Goal: Task Accomplishment & Management: Use online tool/utility

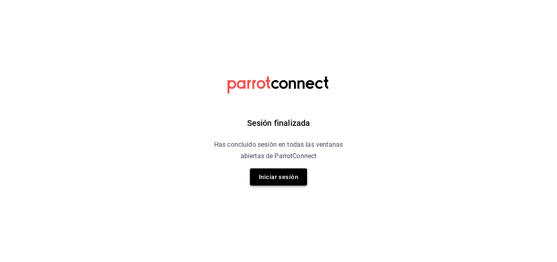
click at [271, 172] on button "Iniciar sesión" at bounding box center [278, 176] width 57 height 17
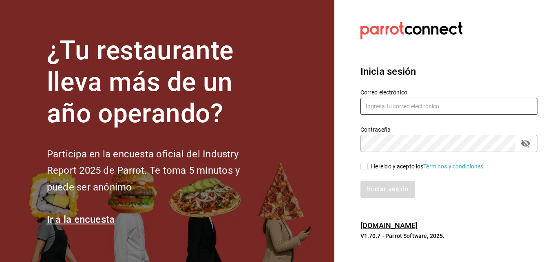
click at [412, 103] on input "text" at bounding box center [449, 106] width 177 height 17
type input "[EMAIL_ADDRESS][DOMAIN_NAME]"
click at [366, 164] on input "He leído y acepto los Términos y condiciones." at bounding box center [364, 165] width 7 height 7
checkbox input "true"
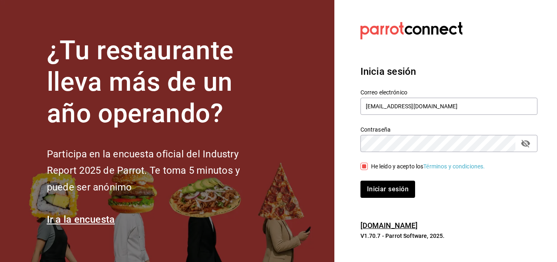
click at [361, 180] on button "Iniciar sesión" at bounding box center [388, 188] width 55 height 17
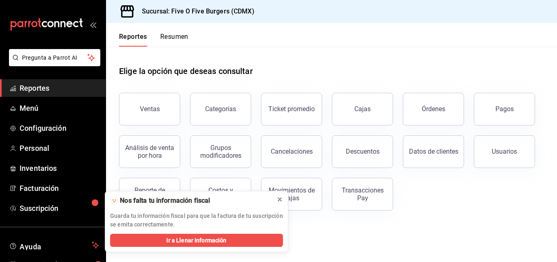
click at [280, 202] on icon at bounding box center [280, 199] width 7 height 7
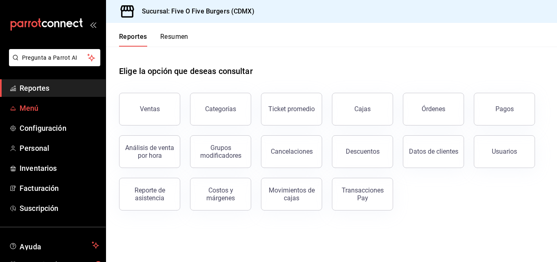
click at [36, 111] on span "Menú" at bounding box center [60, 107] width 80 height 11
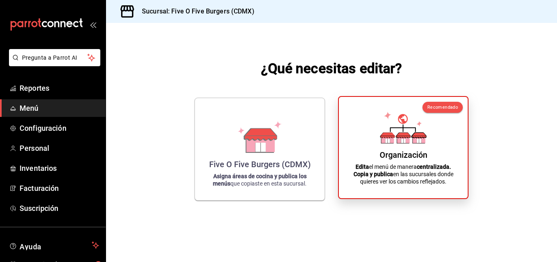
click at [376, 103] on div "Organización Edita el menú de manera centralizada. Copia y publica en las sucur…" at bounding box center [403, 147] width 109 height 88
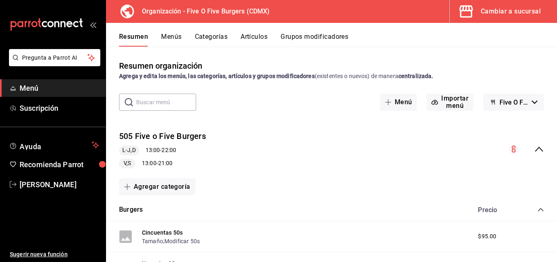
click at [210, 37] on button "Categorías" at bounding box center [211, 40] width 33 height 14
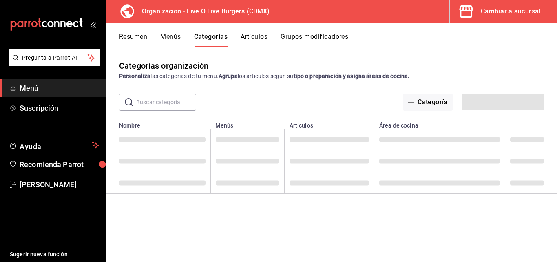
click at [244, 37] on button "Artículos" at bounding box center [254, 40] width 27 height 14
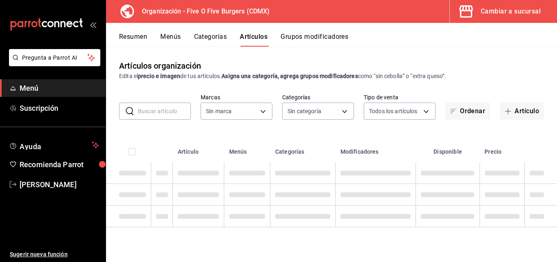
type input "1c621bbb-1c7f-463d-b041-a7faf11ae458"
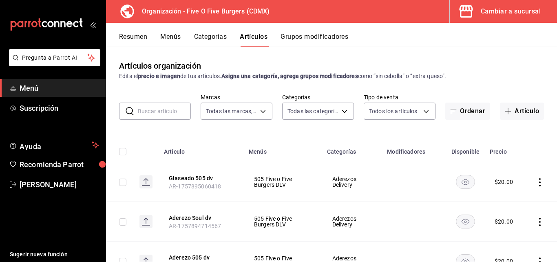
type input "2974cb68-fa0e-4c1b-828b-d4f146ac3279,0784bacb-ccc8-435e-9a40-abf7a349989a,8e234…"
click at [160, 107] on input "text" at bounding box center [164, 111] width 53 height 16
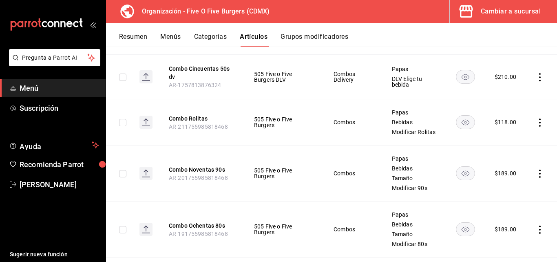
scroll to position [300, 0]
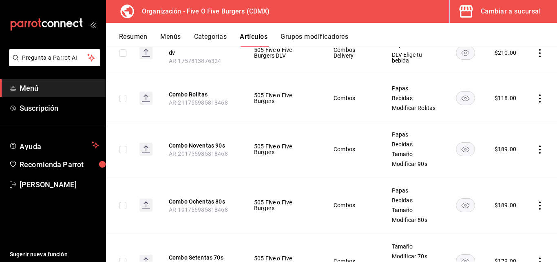
type input "combo"
click at [536, 101] on icon "actions" at bounding box center [540, 98] width 8 height 8
click at [547, 151] on div at bounding box center [278, 131] width 557 height 262
click at [537, 153] on icon "actions" at bounding box center [540, 149] width 8 height 8
click at [507, 173] on span "Editar" at bounding box center [509, 173] width 21 height 9
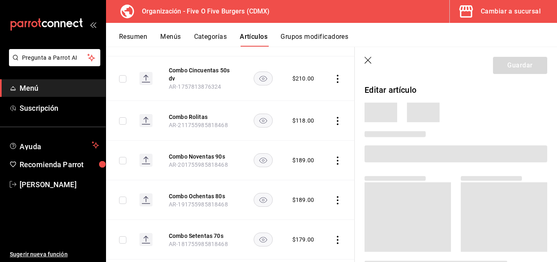
scroll to position [290, 0]
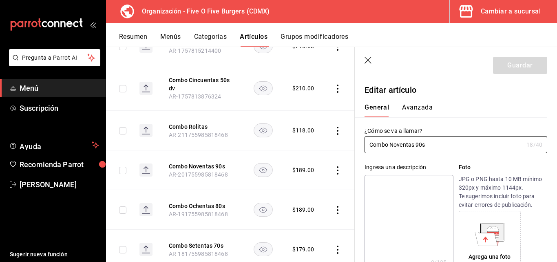
type input "$189.00"
radio input "false"
radio input "true"
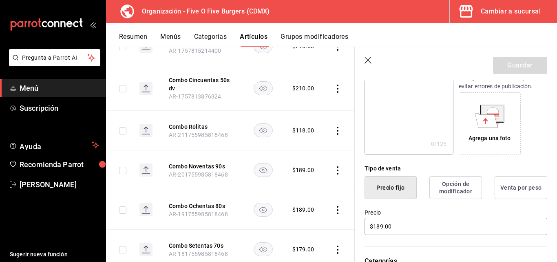
scroll to position [160, 0]
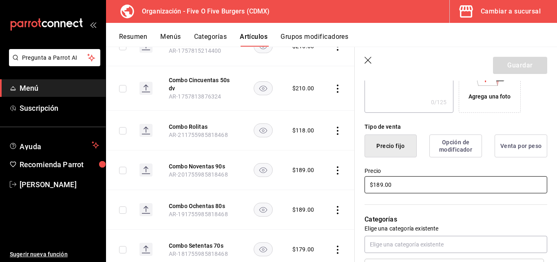
click at [383, 186] on input "$189.00" at bounding box center [456, 184] width 183 height 17
type input "$150.00"
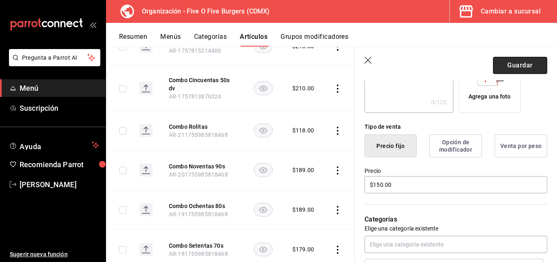
click at [522, 68] on button "Guardar" at bounding box center [520, 65] width 54 height 17
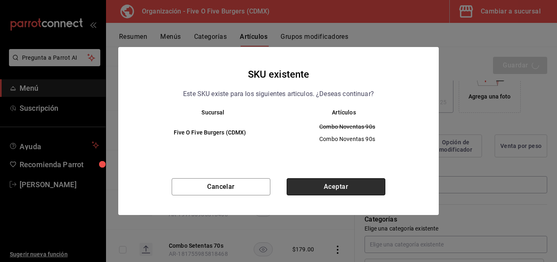
click at [323, 185] on button "Aceptar" at bounding box center [336, 186] width 99 height 17
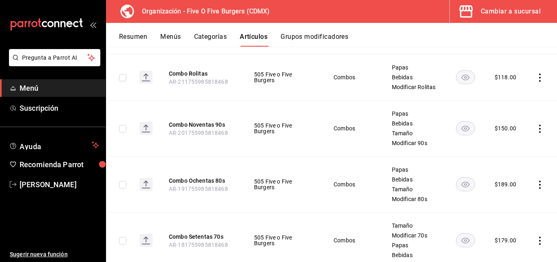
scroll to position [321, 0]
click at [536, 188] on icon "actions" at bounding box center [540, 184] width 8 height 8
click at [501, 204] on span "Editar" at bounding box center [509, 206] width 21 height 9
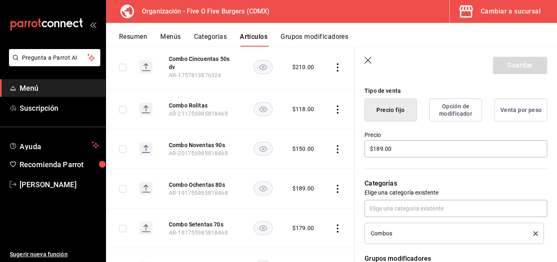
scroll to position [211, 0]
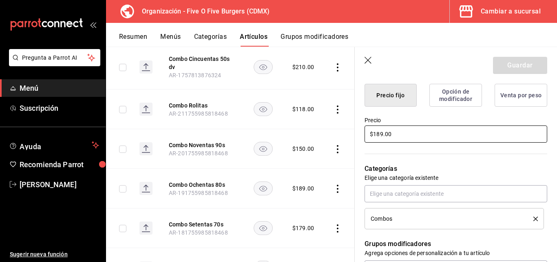
click at [382, 133] on input "$189.00" at bounding box center [456, 133] width 183 height 17
type input "$150.00"
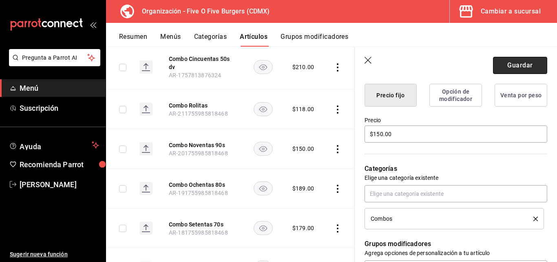
click at [500, 68] on button "Guardar" at bounding box center [520, 65] width 54 height 17
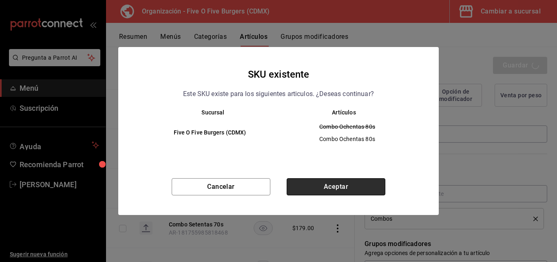
click at [349, 182] on button "Aceptar" at bounding box center [336, 186] width 99 height 17
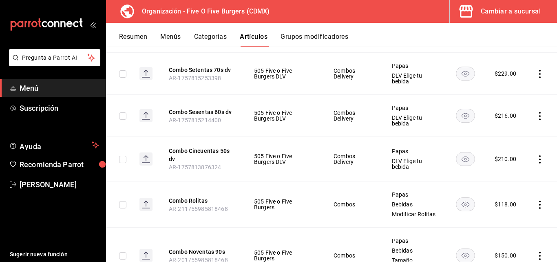
scroll to position [198, 0]
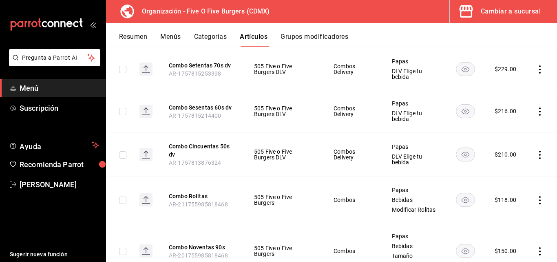
click at [536, 153] on icon "actions" at bounding box center [540, 155] width 8 height 8
click at [504, 174] on span "Editar" at bounding box center [509, 173] width 21 height 9
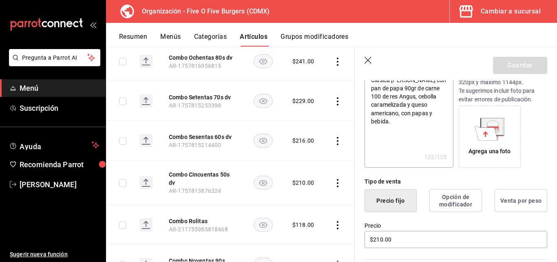
scroll to position [160, 0]
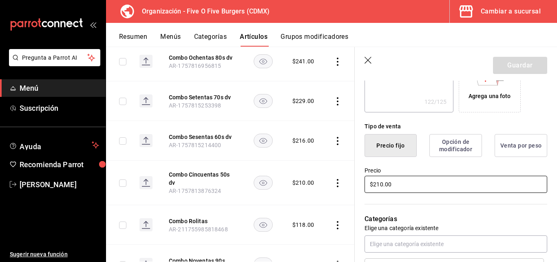
click at [383, 184] on input "$210.00" at bounding box center [456, 183] width 183 height 17
type textarea "x"
type input "$21.00"
type textarea "x"
type input "$2.00"
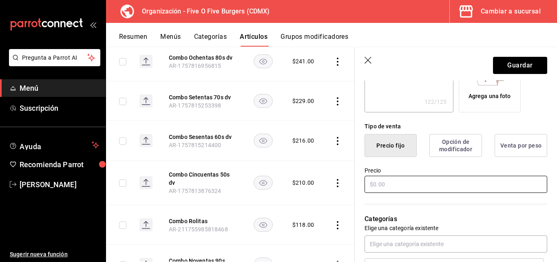
type textarea "x"
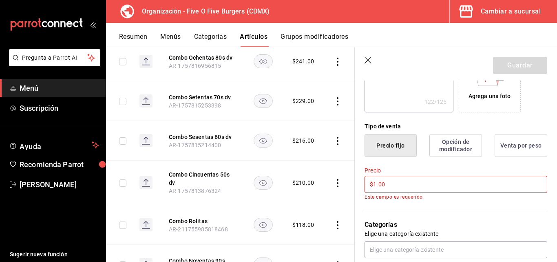
type input "$15.00"
type textarea "x"
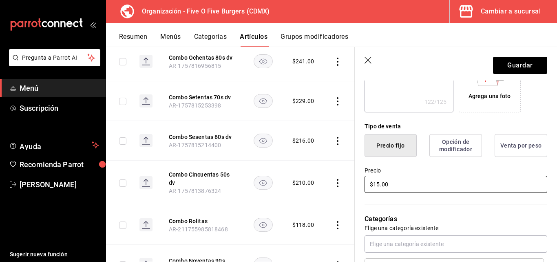
type input "$150.00"
type textarea "x"
type input "$150.00"
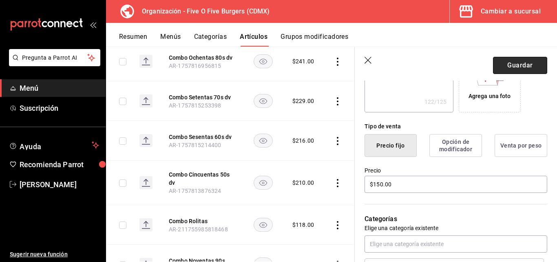
click at [511, 66] on button "Guardar" at bounding box center [520, 65] width 54 height 17
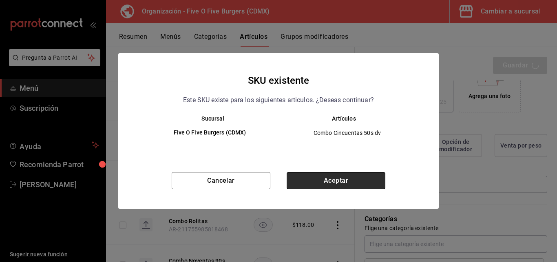
click at [335, 180] on button "Aceptar" at bounding box center [336, 180] width 99 height 17
type textarea "x"
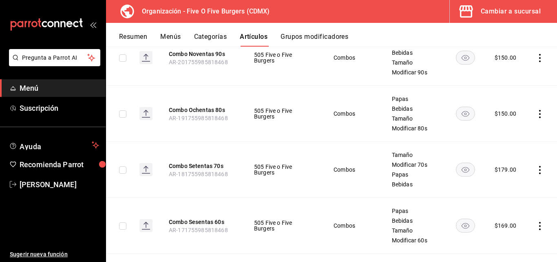
scroll to position [391, 0]
click at [536, 174] on icon "actions" at bounding box center [540, 170] width 8 height 8
click at [506, 189] on li "Editar" at bounding box center [502, 194] width 49 height 17
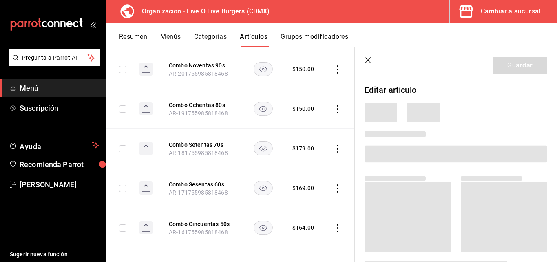
scroll to position [360, 0]
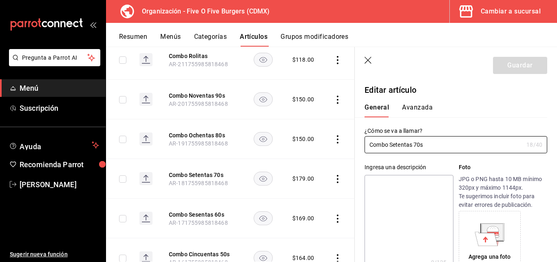
type input "$179.00"
radio input "false"
radio input "true"
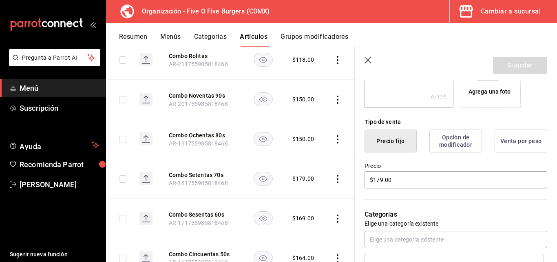
scroll to position [166, 0]
click at [383, 179] on input "$179.00" at bounding box center [456, 178] width 183 height 17
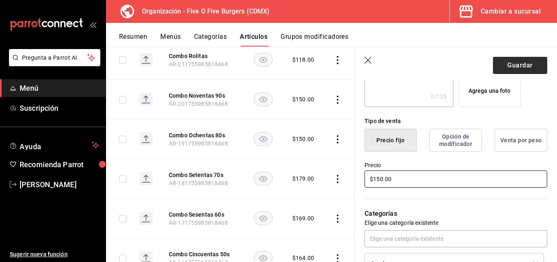
type input "$150.00"
click at [507, 61] on button "Guardar" at bounding box center [520, 65] width 54 height 17
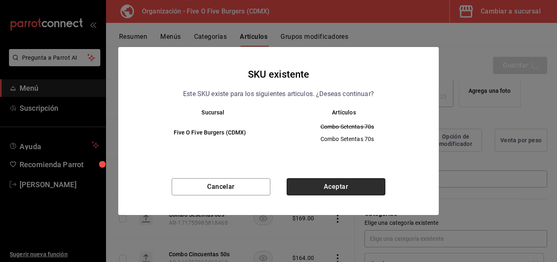
click at [337, 188] on button "Aceptar" at bounding box center [336, 186] width 99 height 17
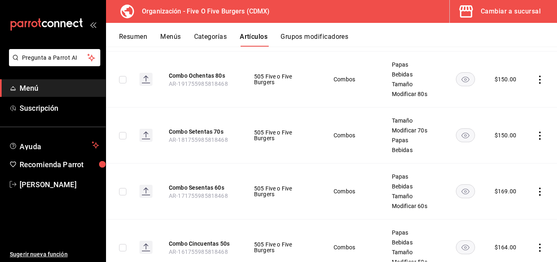
scroll to position [464, 0]
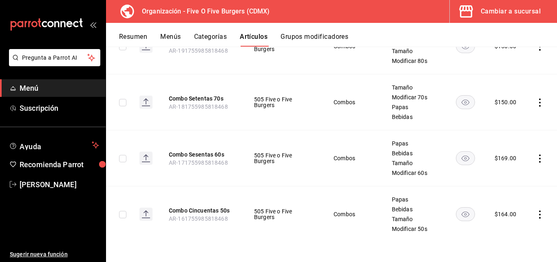
click at [536, 215] on icon "actions" at bounding box center [540, 214] width 8 height 8
click at [508, 207] on span "Editar" at bounding box center [509, 206] width 21 height 9
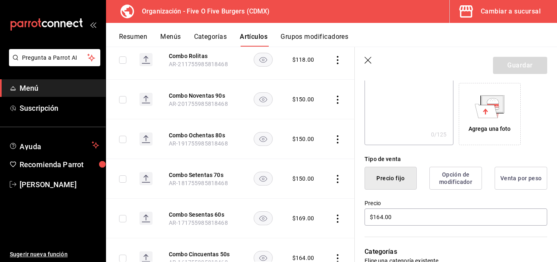
scroll to position [174, 0]
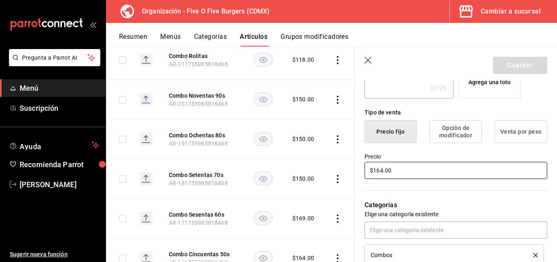
click at [382, 168] on input "$164.00" at bounding box center [456, 170] width 183 height 17
type input "$150.00"
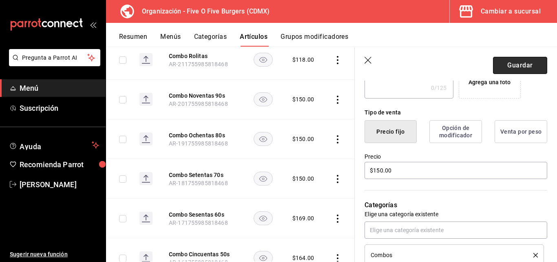
click at [502, 59] on button "Guardar" at bounding box center [520, 65] width 54 height 17
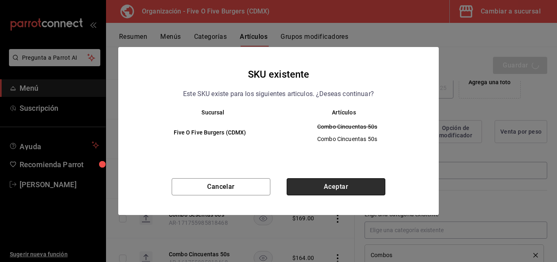
click at [364, 185] on button "Aceptar" at bounding box center [336, 186] width 99 height 17
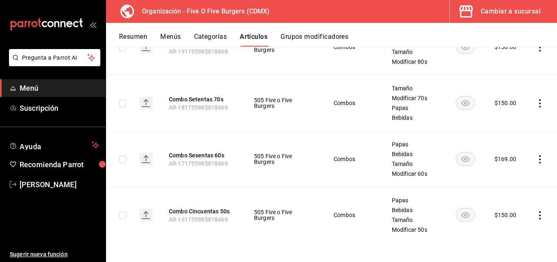
scroll to position [464, 0]
click at [540, 156] on td at bounding box center [541, 158] width 31 height 56
click at [536, 156] on icon "actions" at bounding box center [540, 158] width 8 height 8
click at [506, 176] on span "Editar" at bounding box center [509, 177] width 21 height 9
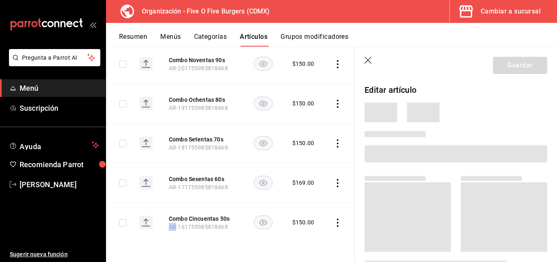
scroll to position [360, 0]
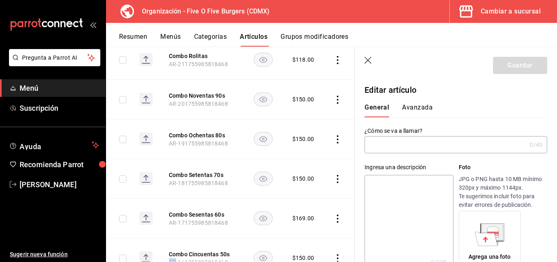
type input "Combo Sesentas 60s"
type input "AR-171755985818468"
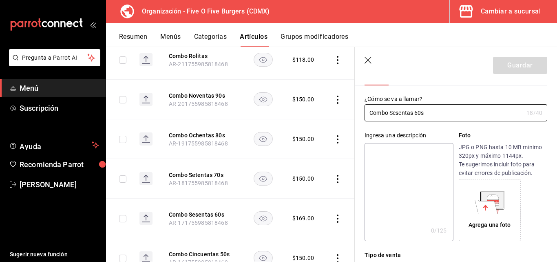
scroll to position [179, 0]
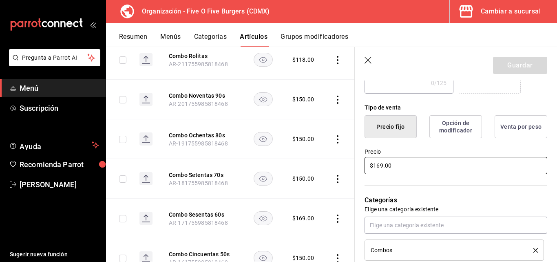
click at [383, 164] on input "$169.00" at bounding box center [456, 165] width 183 height 17
type input "$150.00"
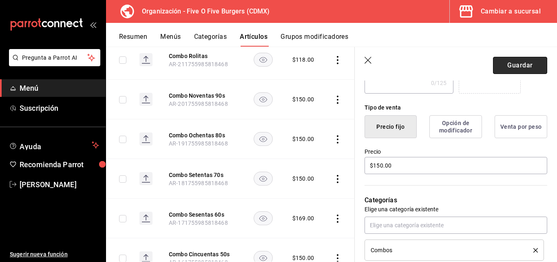
click at [498, 60] on button "Guardar" at bounding box center [520, 65] width 54 height 17
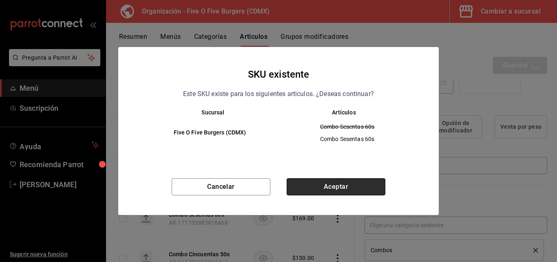
click at [319, 189] on button "Aceptar" at bounding box center [336, 186] width 99 height 17
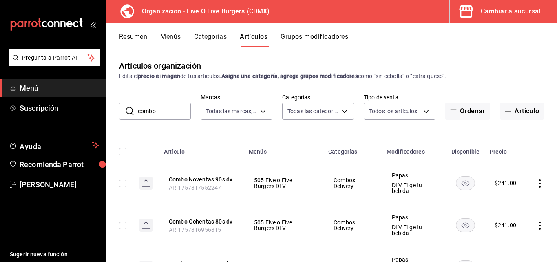
click at [167, 36] on button "Menús" at bounding box center [170, 40] width 20 height 14
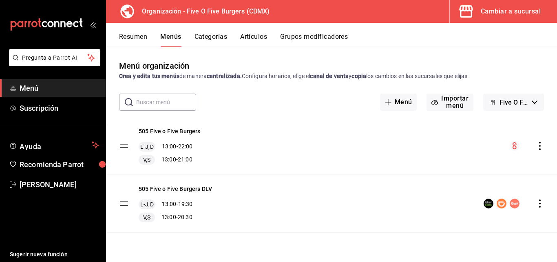
click at [542, 146] on icon "actions" at bounding box center [540, 146] width 8 height 8
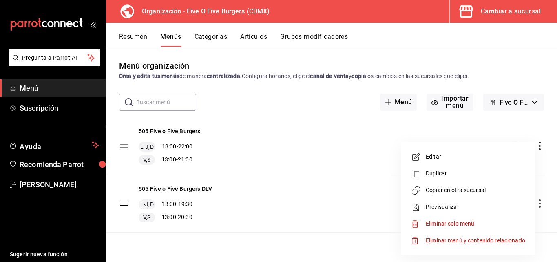
click at [441, 194] on li "Copiar en otra sucursal" at bounding box center [468, 190] width 127 height 17
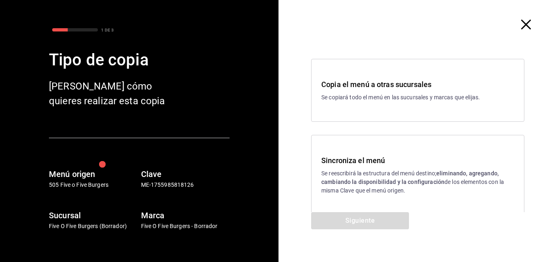
click at [342, 164] on h3 "Sincroniza el menú" at bounding box center [418, 160] width 193 height 11
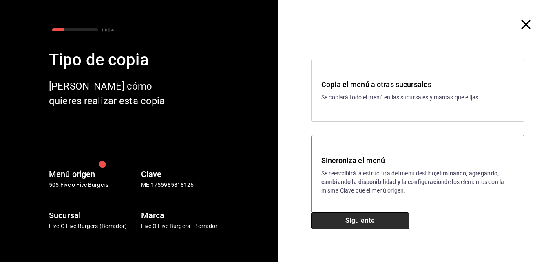
click at [340, 217] on button "Siguiente" at bounding box center [360, 220] width 98 height 17
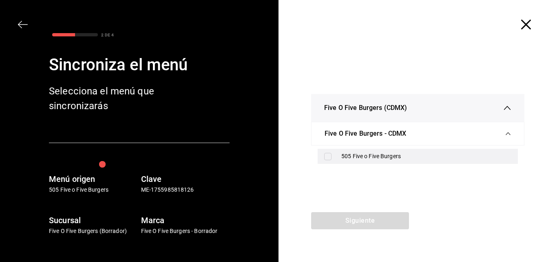
click at [343, 155] on div "505 Five o Five Burgers" at bounding box center [427, 156] width 170 height 9
checkbox input "true"
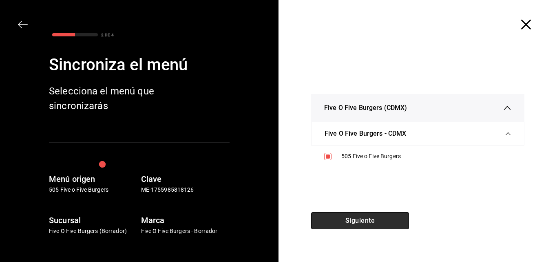
click at [346, 221] on button "Siguiente" at bounding box center [360, 220] width 98 height 17
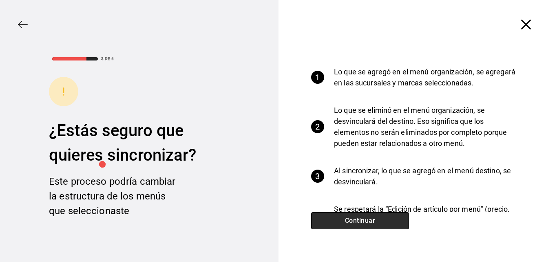
click at [346, 221] on button "Continuar" at bounding box center [360, 220] width 98 height 17
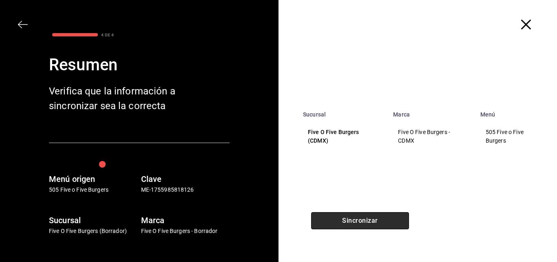
click at [346, 221] on button "Sincronizar" at bounding box center [360, 220] width 98 height 17
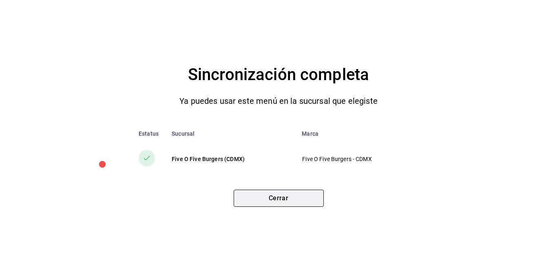
click at [293, 204] on button "Cerrar" at bounding box center [279, 197] width 90 height 17
